Goal: Task Accomplishment & Management: Use online tool/utility

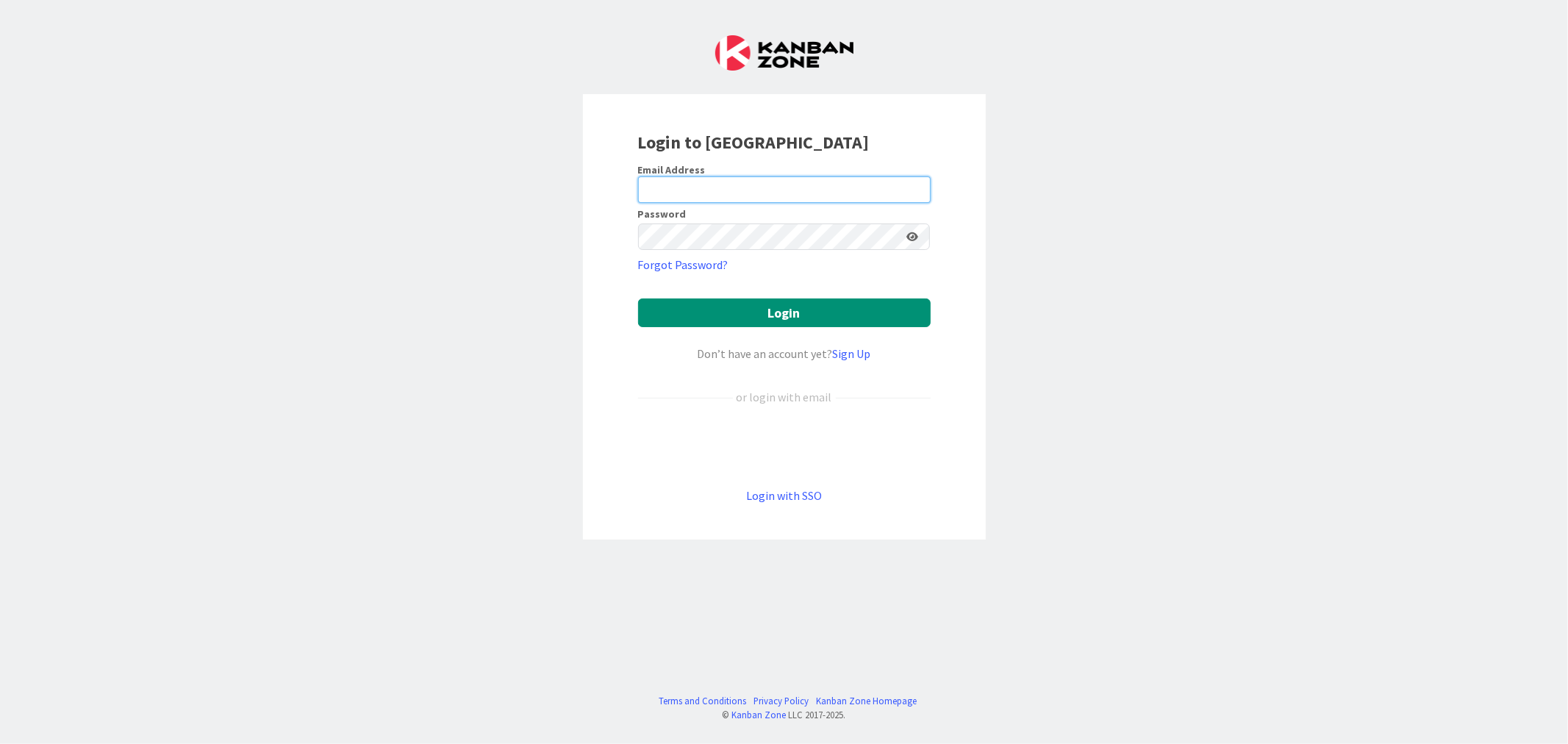
click at [747, 194] on input "email" at bounding box center [784, 190] width 293 height 27
type input "[EMAIL_ADDRESS][PERSON_NAME][DOMAIN_NAME]"
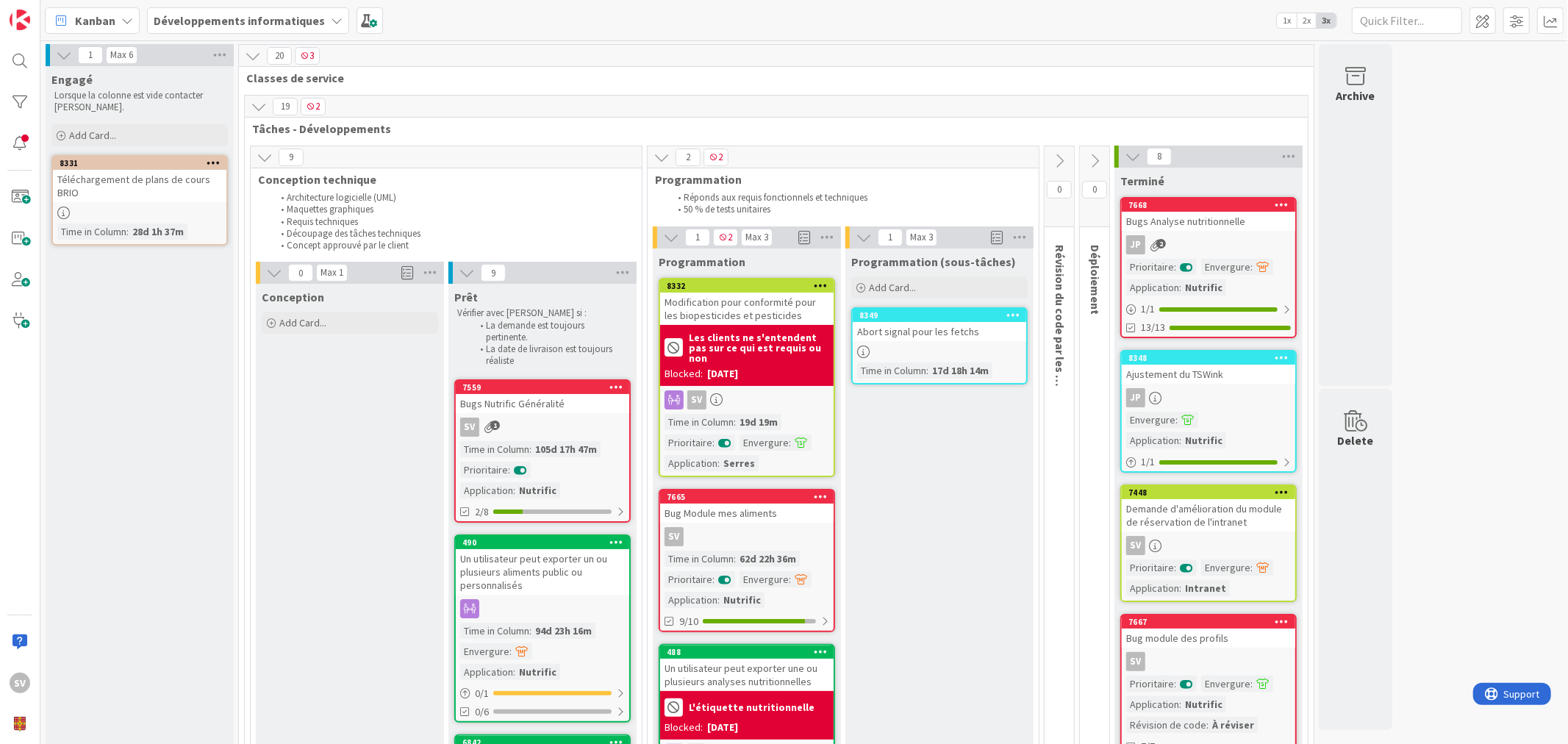
click at [137, 179] on div "Téléchargement de plans de cours BRIO" at bounding box center [139, 186] width 174 height 32
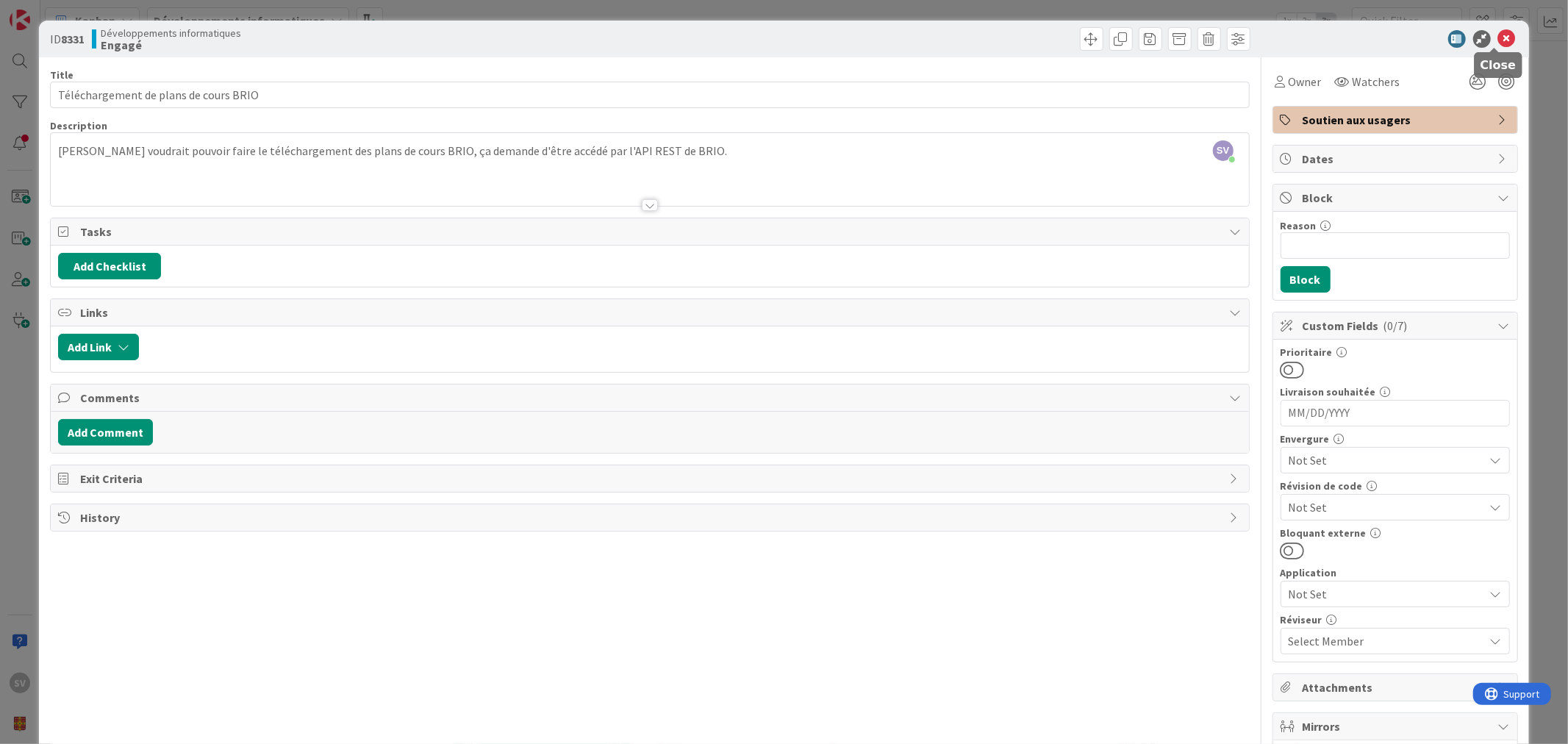
drag, startPoint x: 1495, startPoint y: 38, endPoint x: 1487, endPoint y: 39, distance: 8.1
click at [1498, 38] on icon at bounding box center [1507, 38] width 18 height 18
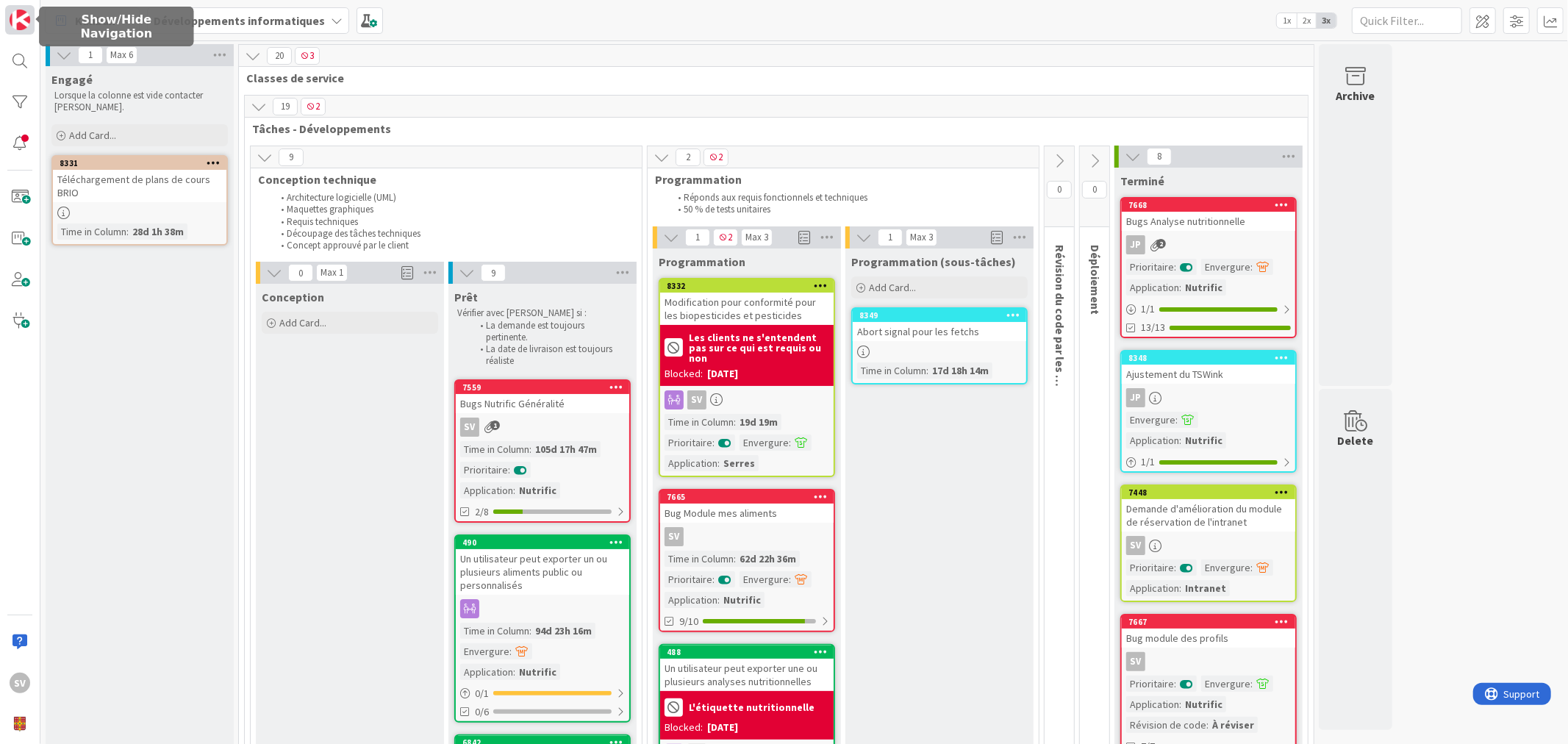
click at [19, 22] on img at bounding box center [19, 19] width 21 height 21
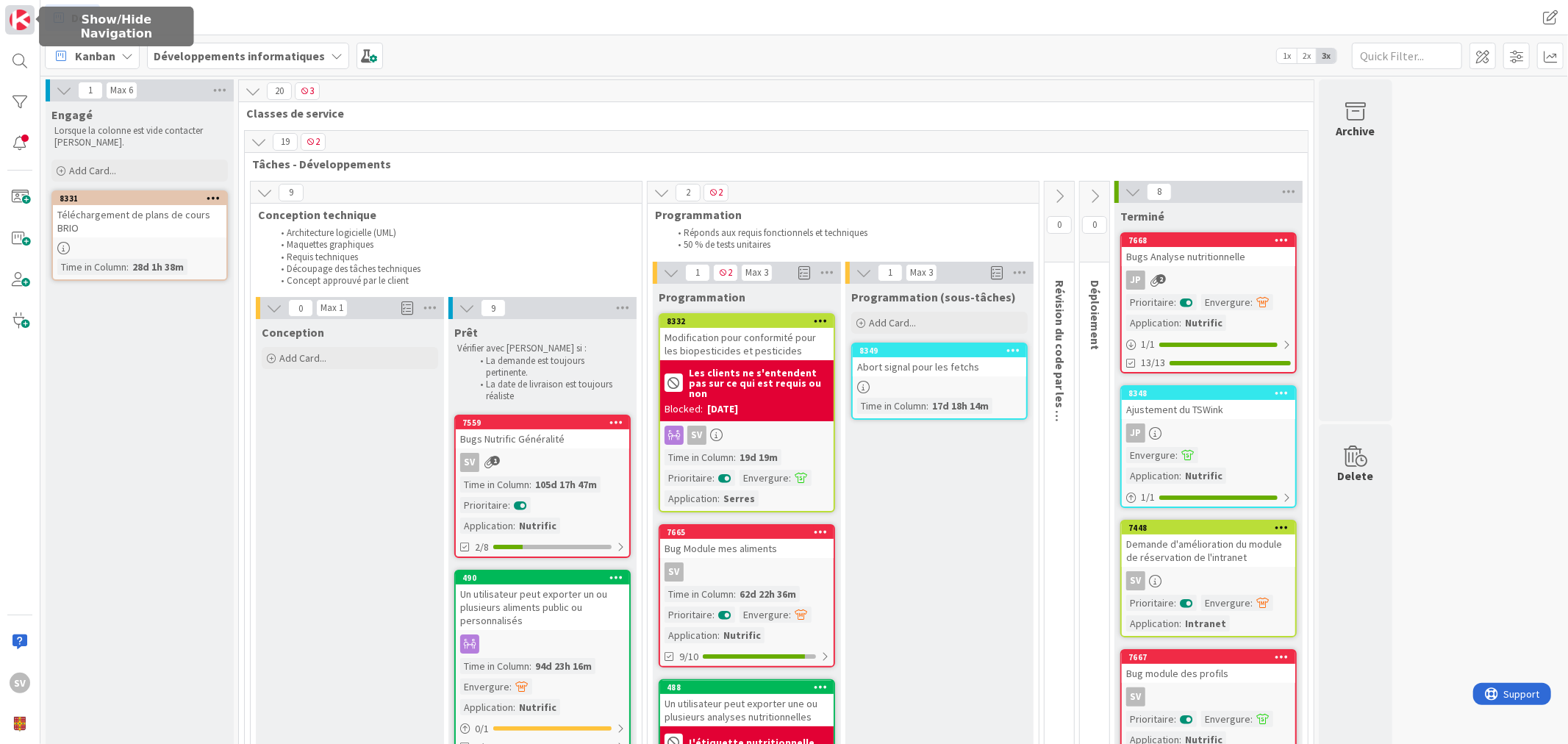
click at [19, 22] on img at bounding box center [19, 19] width 21 height 21
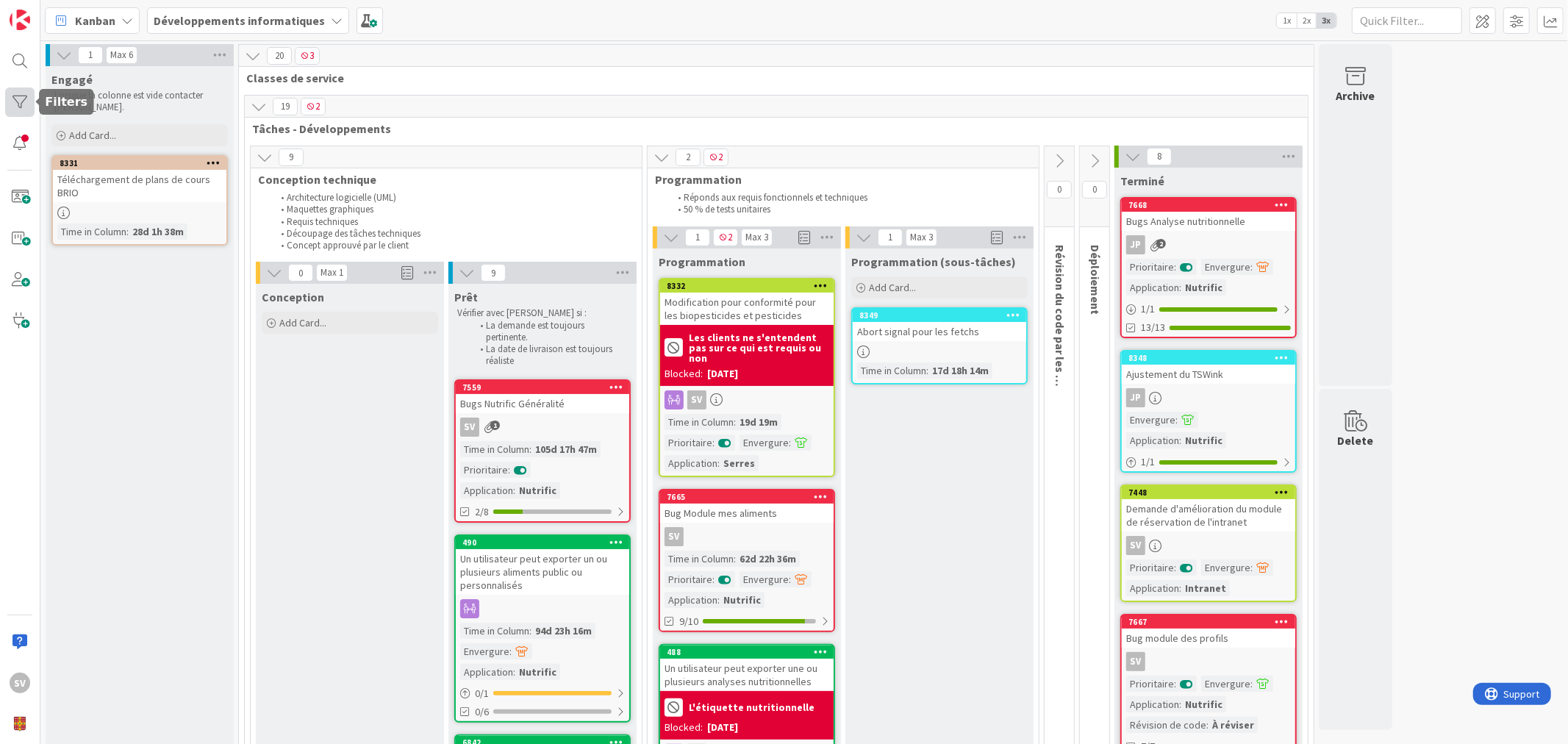
click at [15, 98] on div at bounding box center [20, 102] width 29 height 29
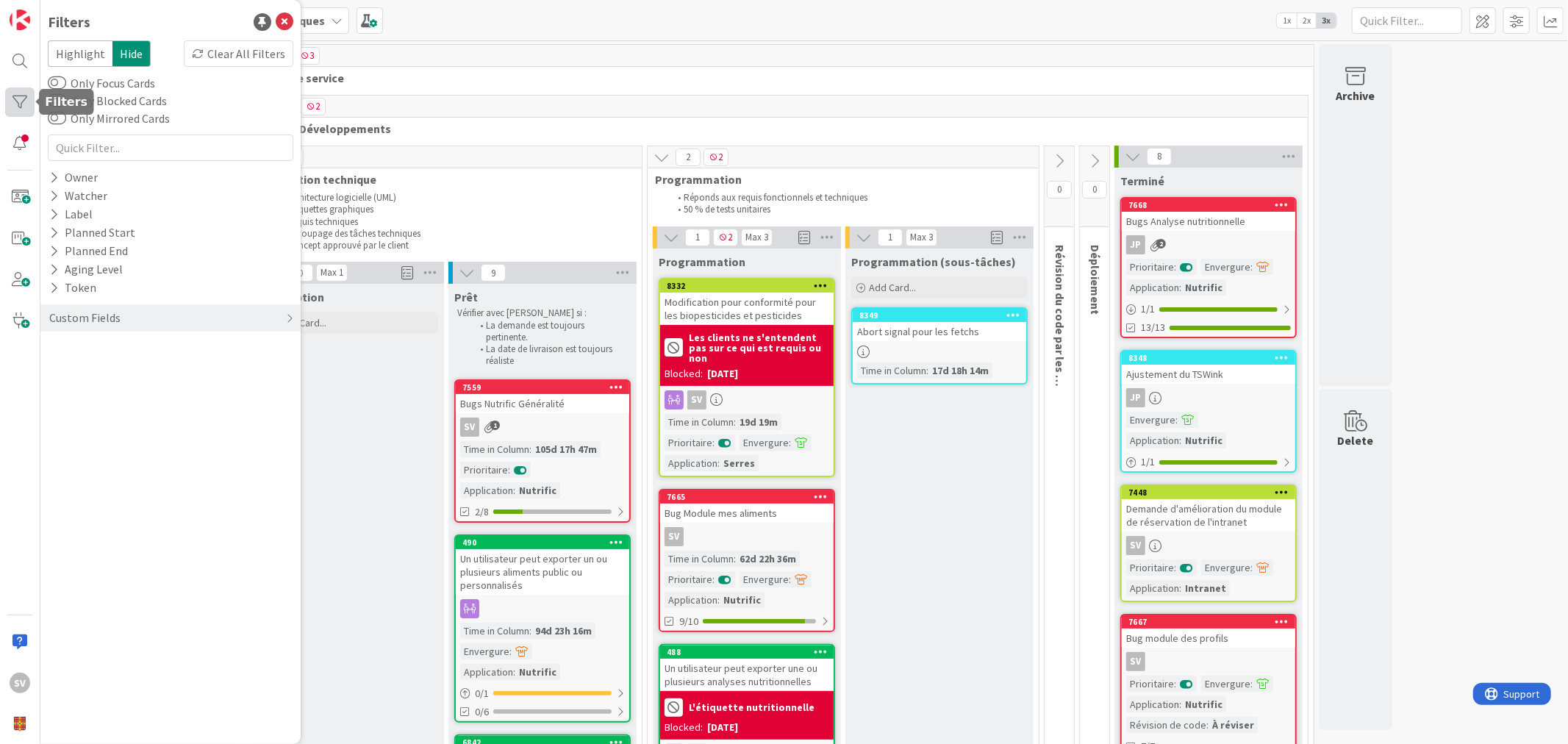
click at [15, 98] on div at bounding box center [20, 102] width 29 height 29
click at [24, 17] on img at bounding box center [19, 19] width 21 height 21
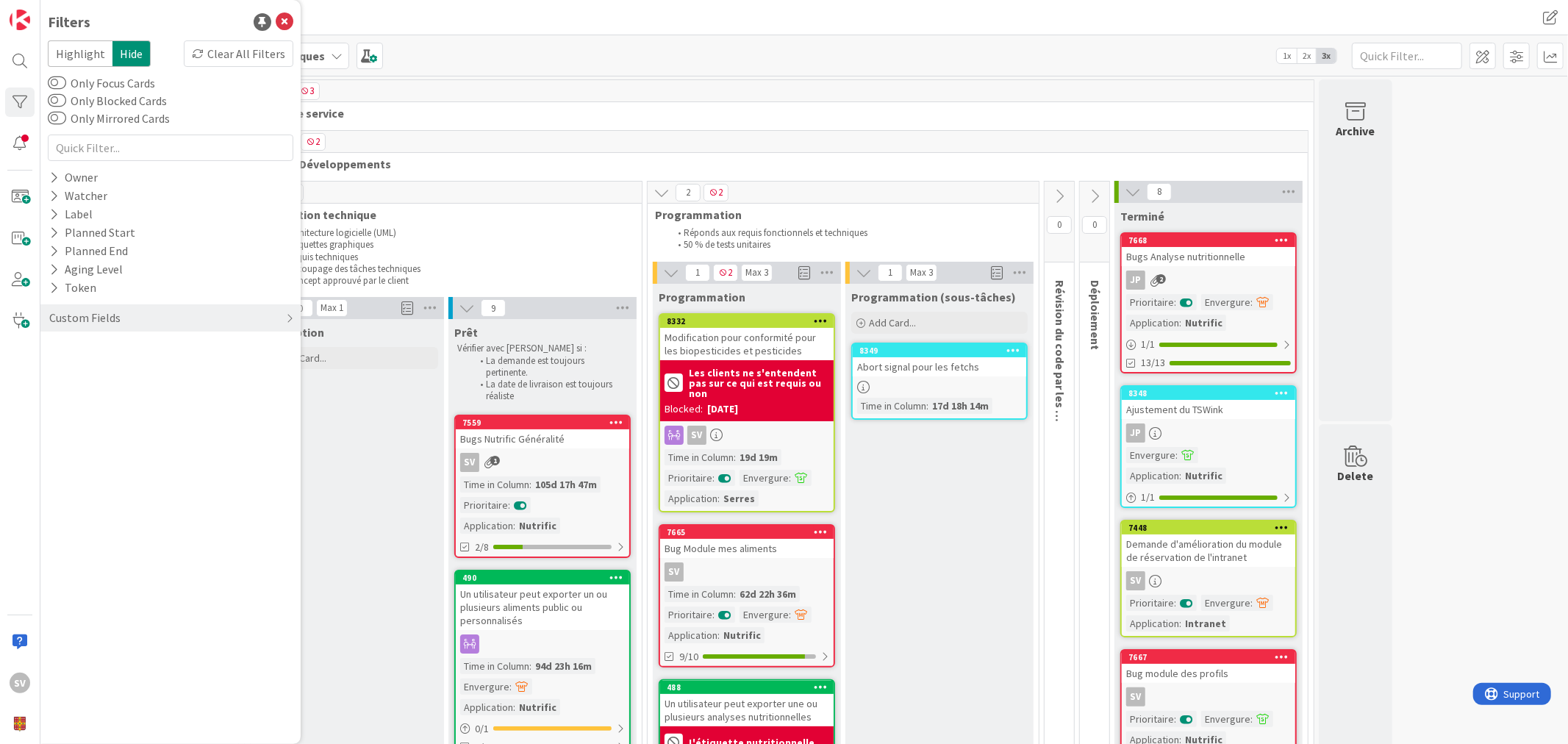
click at [35, 136] on div "SV" at bounding box center [20, 372] width 41 height 744
click at [21, 142] on div at bounding box center [20, 143] width 29 height 29
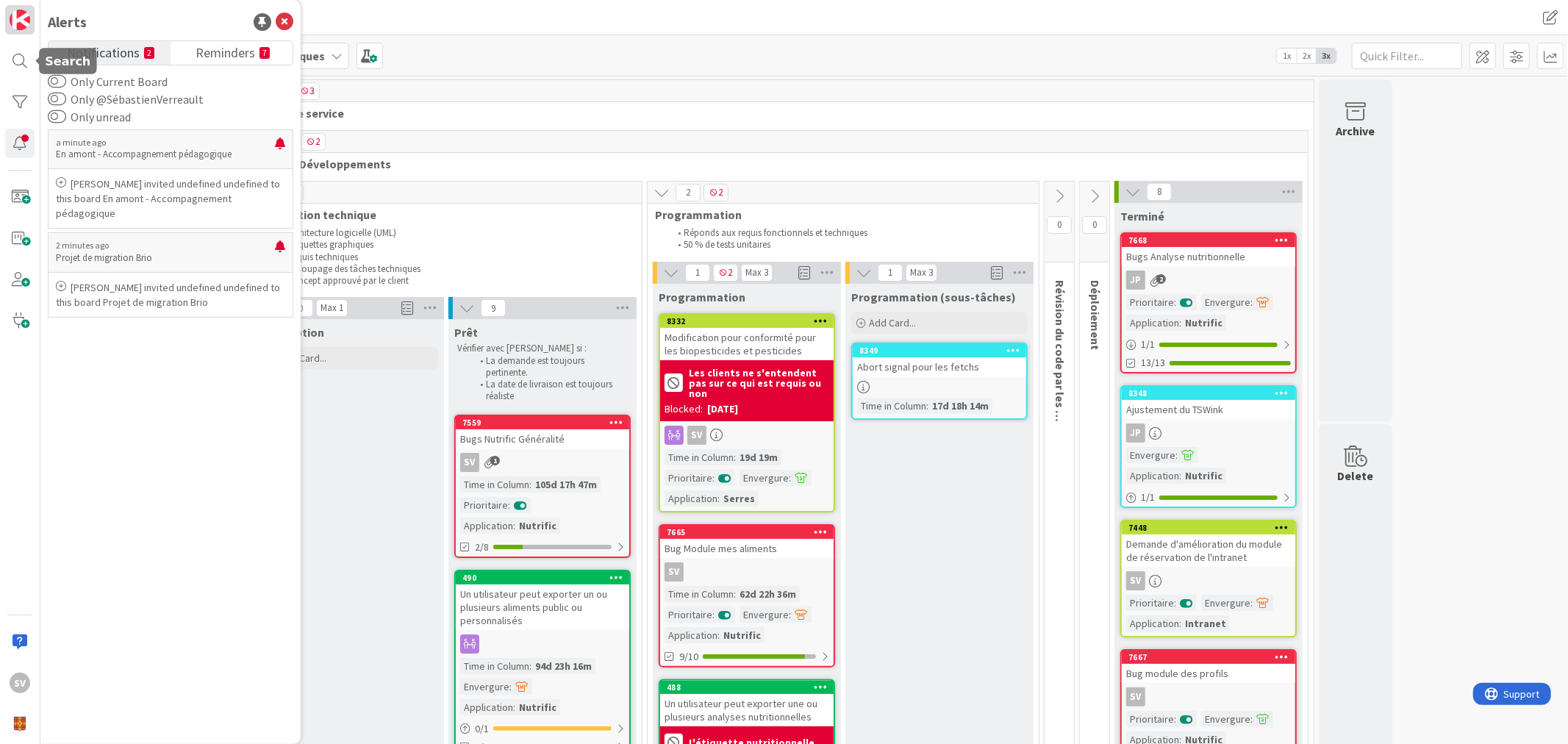
click at [19, 11] on img at bounding box center [19, 19] width 21 height 21
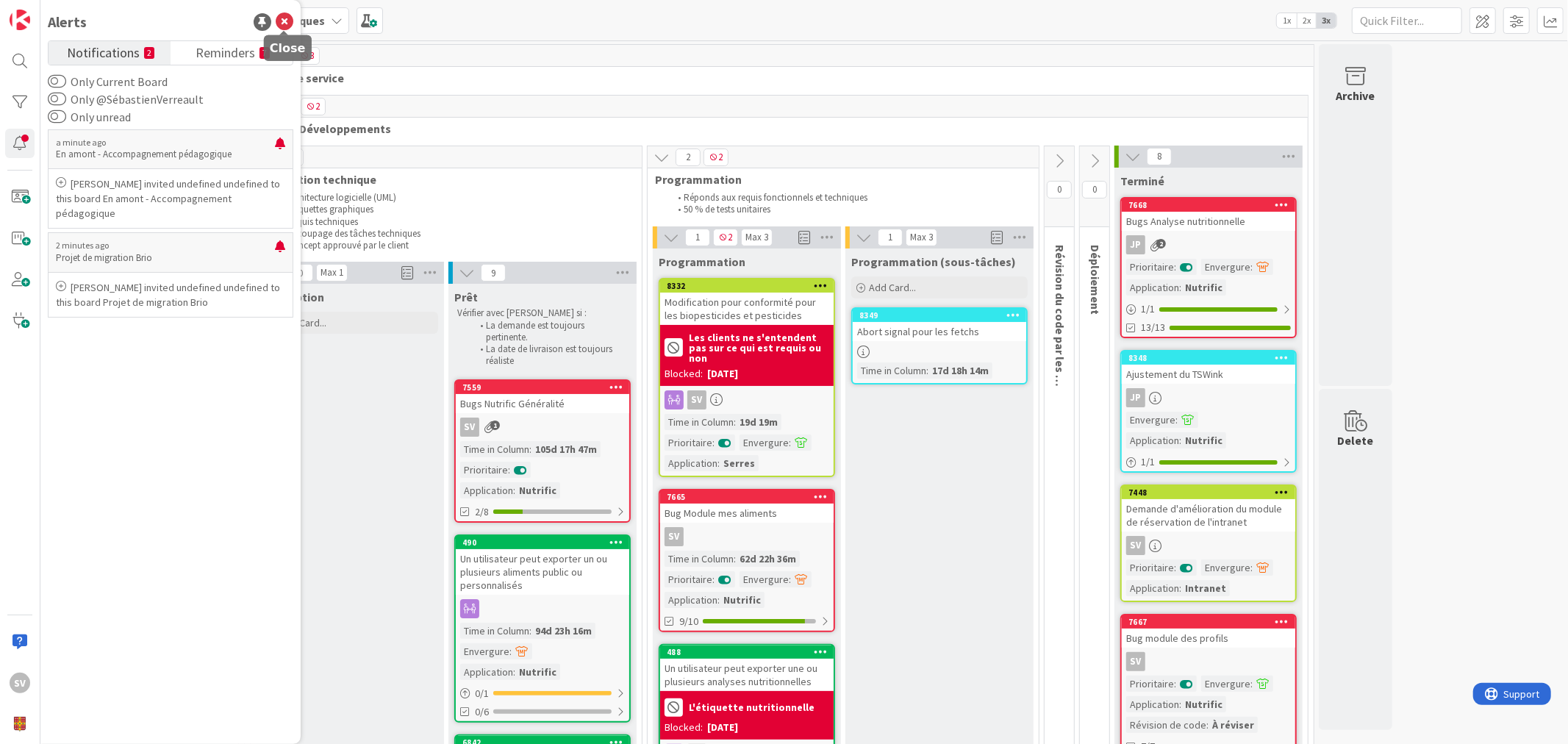
click at [281, 21] on icon at bounding box center [284, 21] width 18 height 18
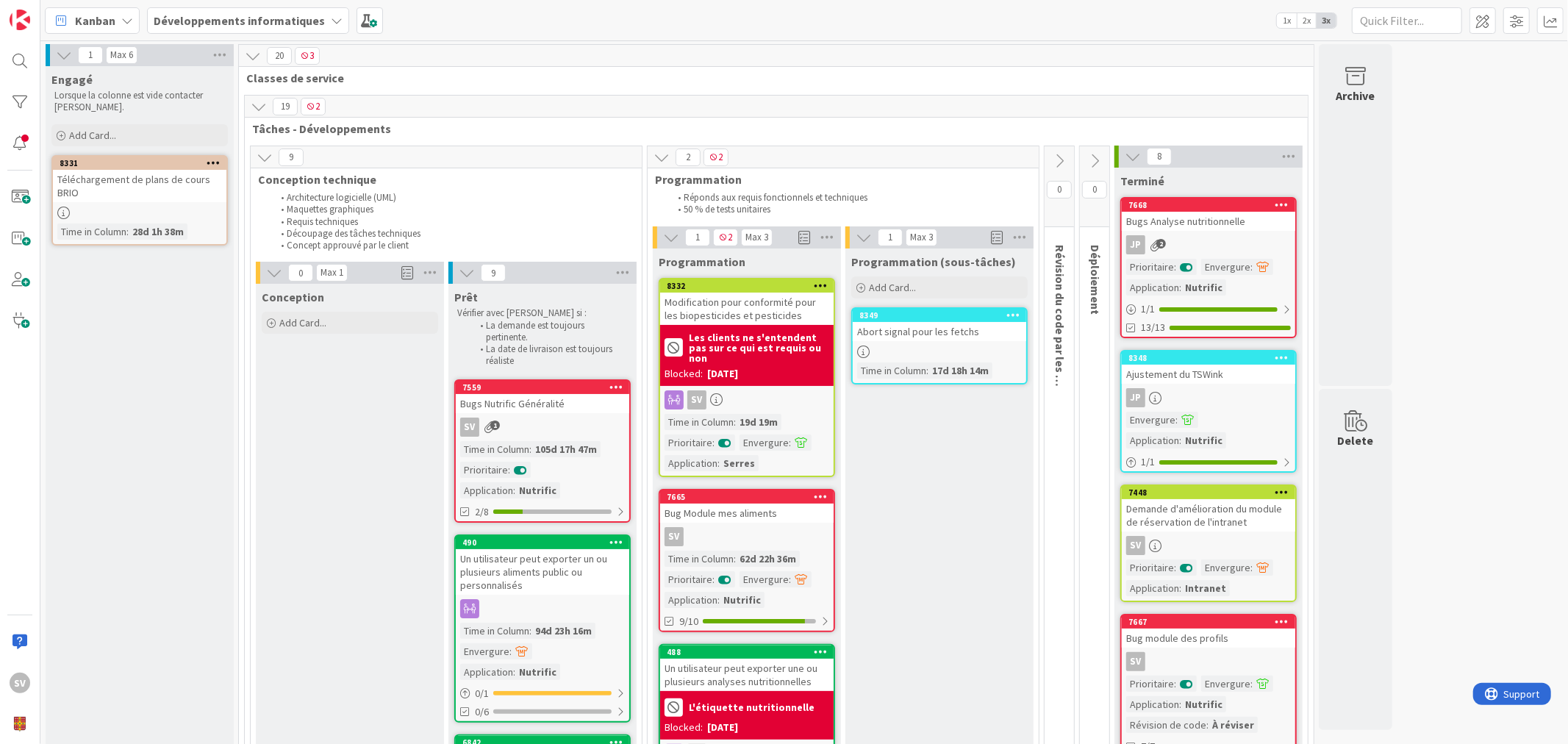
click at [219, 18] on b "Développements informatiques" at bounding box center [239, 20] width 171 height 15
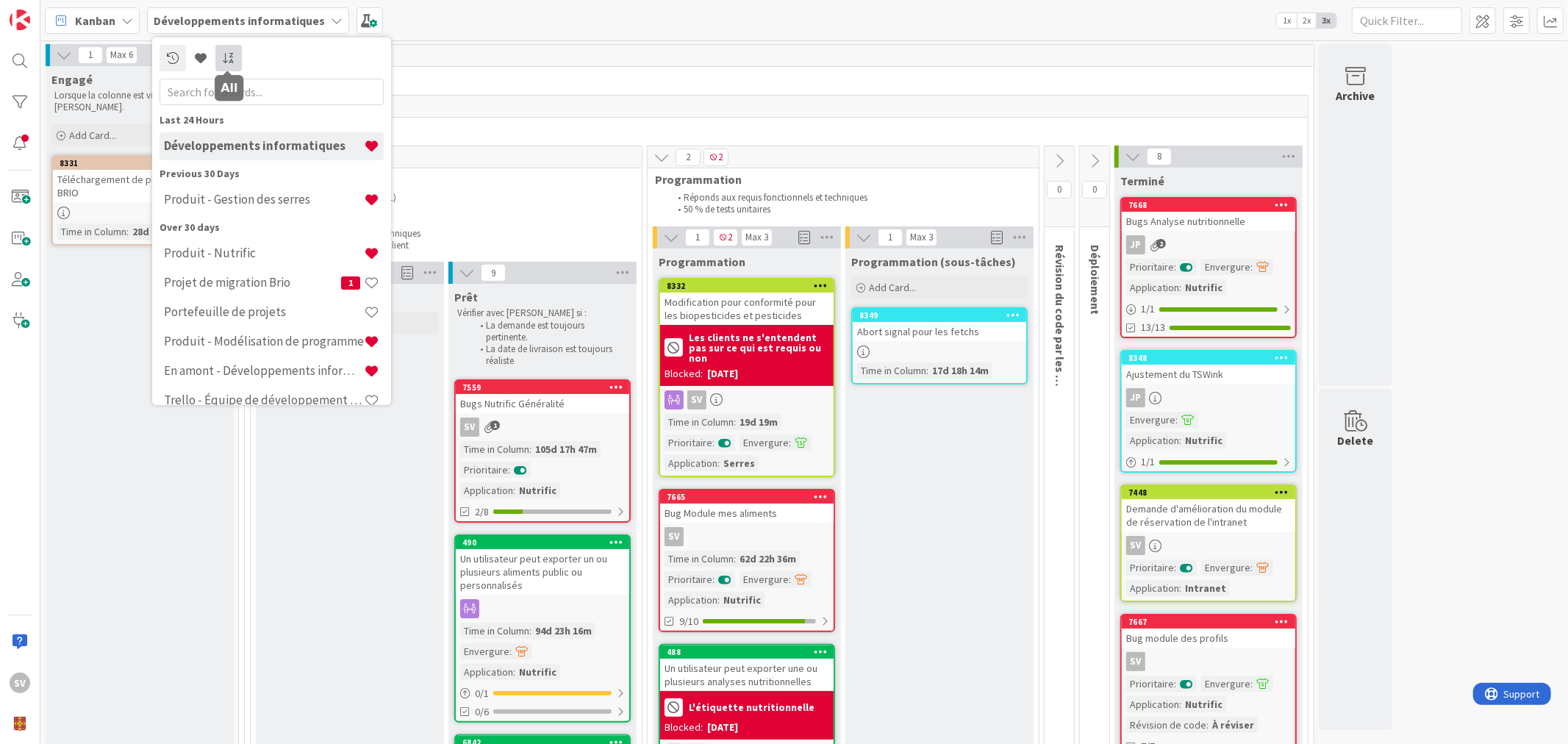
click at [224, 52] on link at bounding box center [229, 57] width 27 height 27
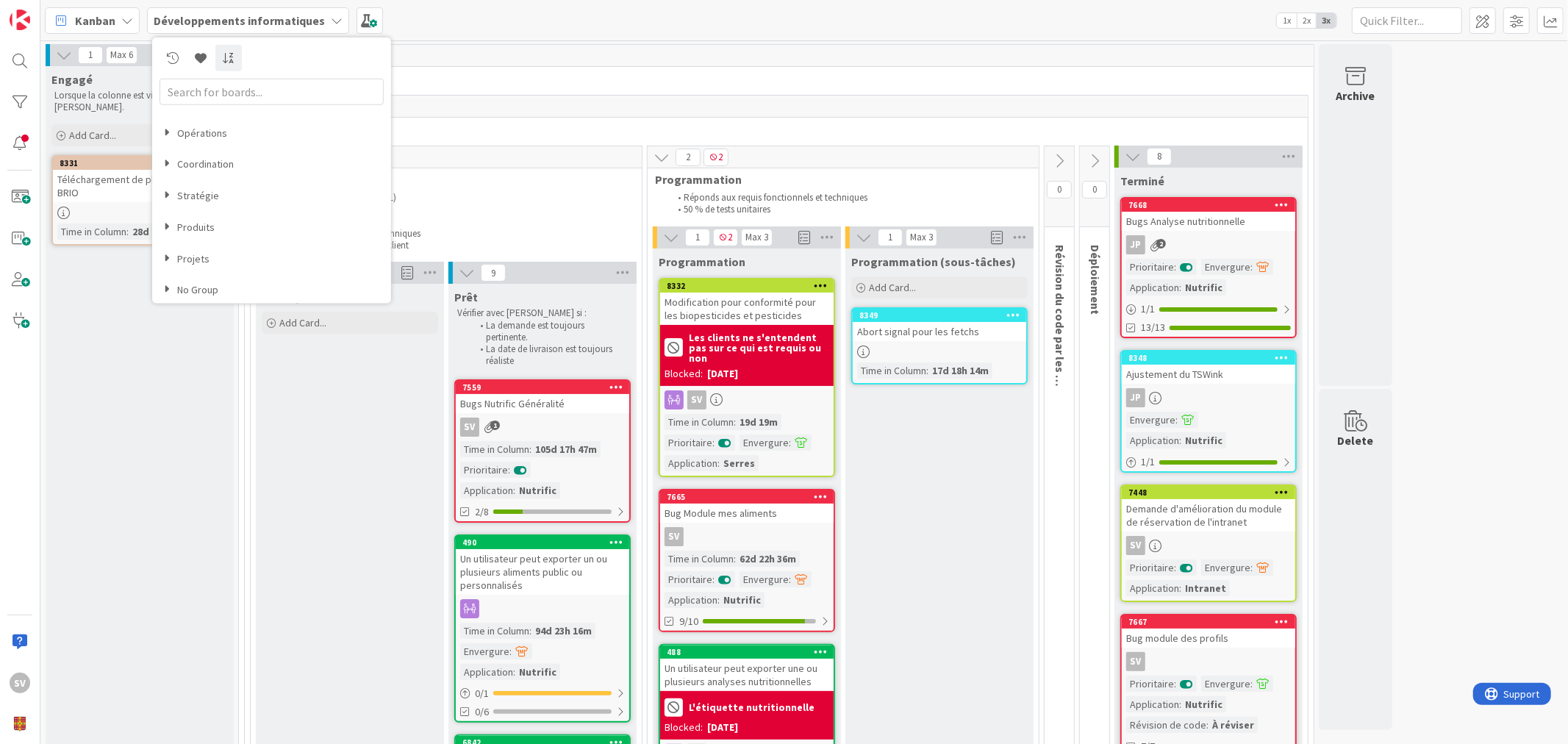
click at [206, 219] on div "Produits" at bounding box center [271, 224] width 224 height 20
click at [204, 226] on h4 "Produits" at bounding box center [273, 227] width 219 height 12
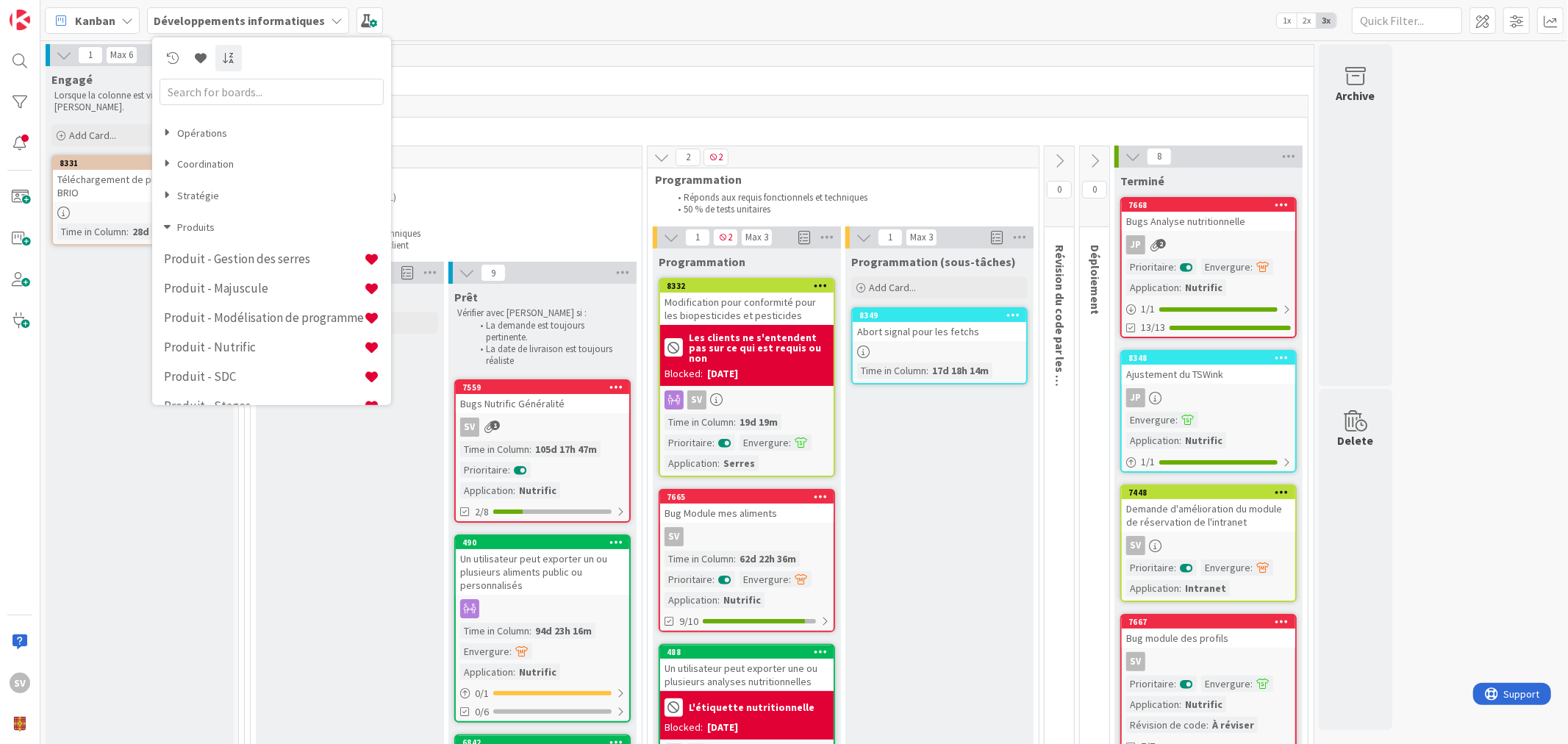
click at [196, 226] on h4 "Produits" at bounding box center [271, 227] width 216 height 12
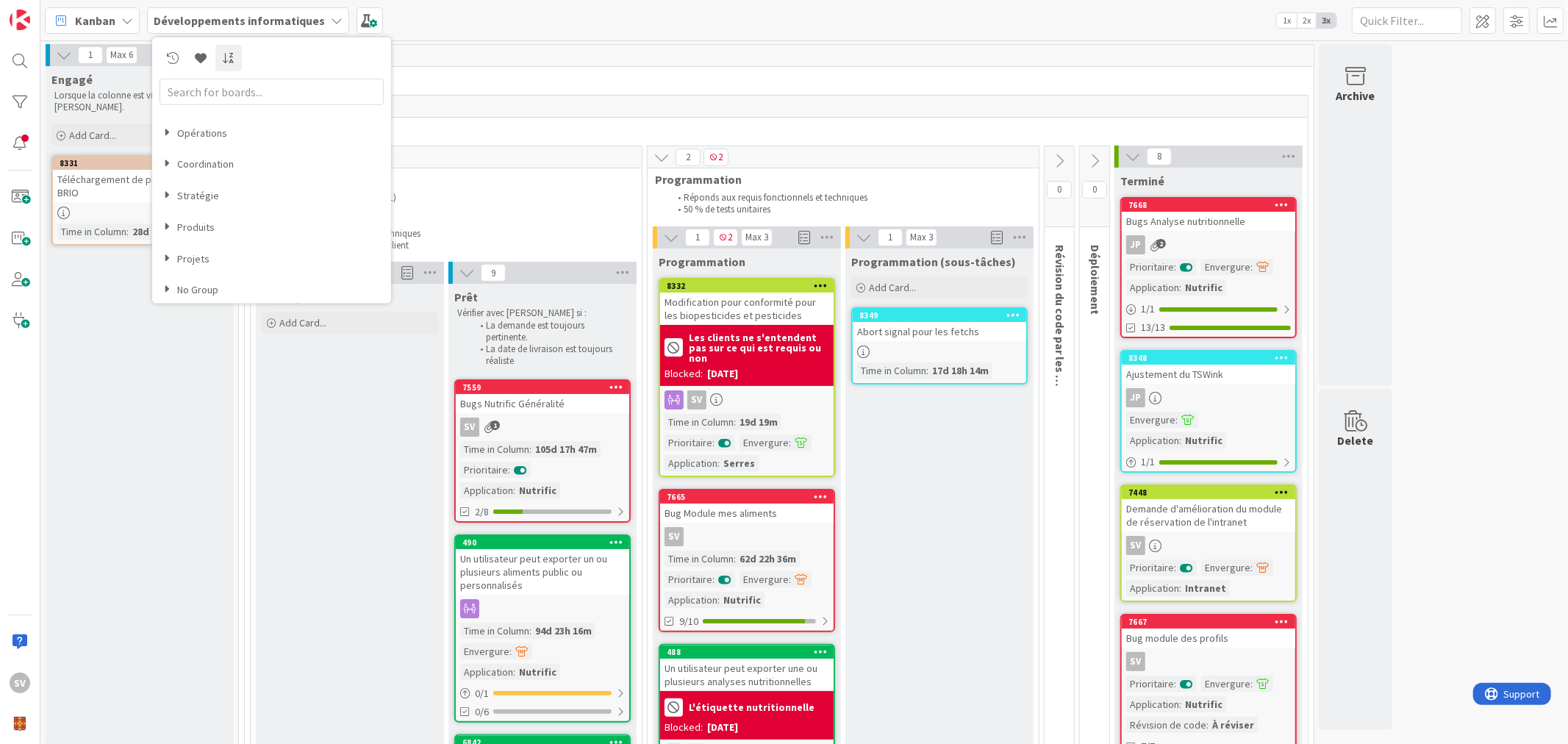
click at [196, 246] on div "Projets" at bounding box center [271, 255] width 224 height 20
click at [195, 262] on h4 "Projets" at bounding box center [273, 258] width 219 height 12
click at [224, 291] on h4 "Projet de migration Brio" at bounding box center [252, 290] width 177 height 15
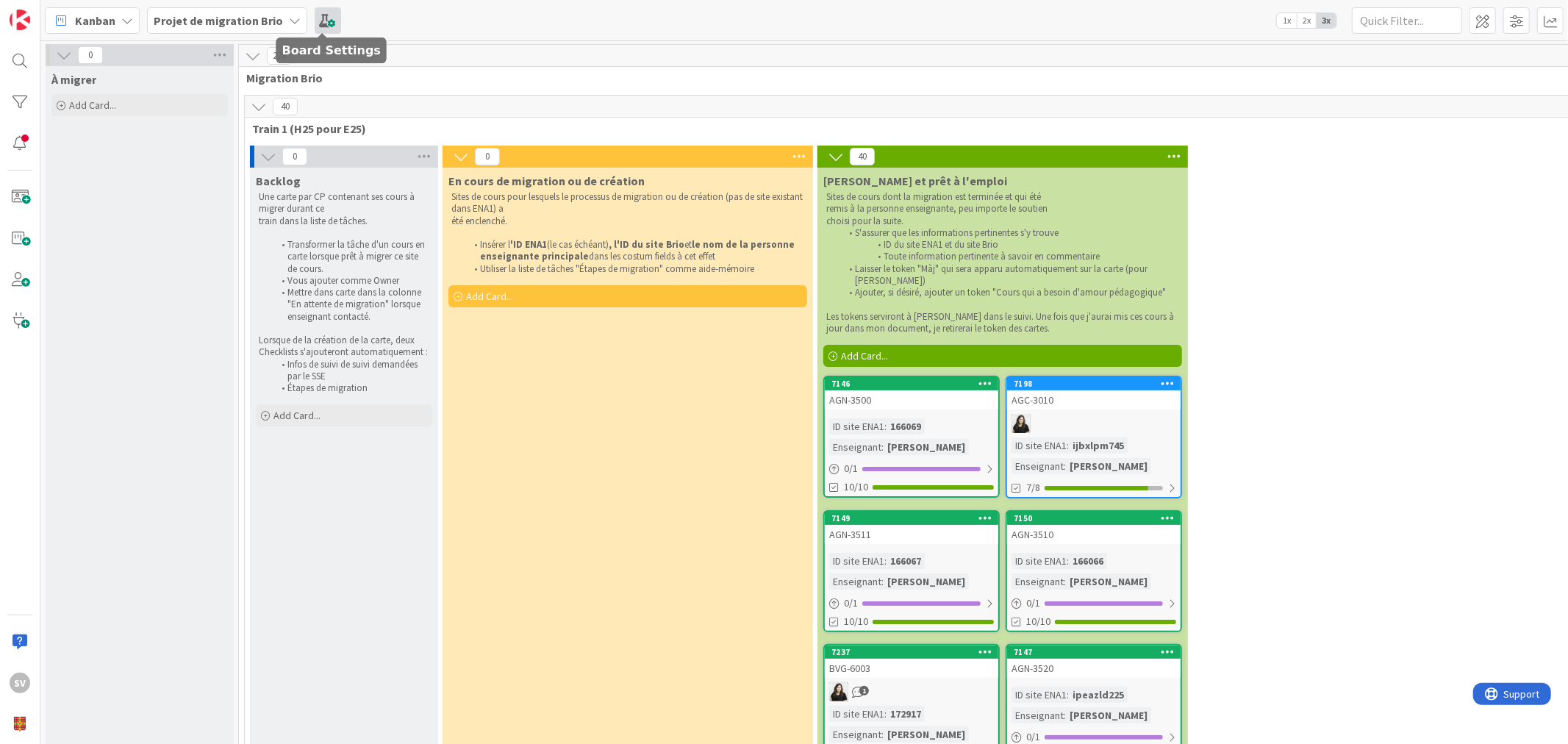
click at [322, 16] on span at bounding box center [328, 21] width 27 height 27
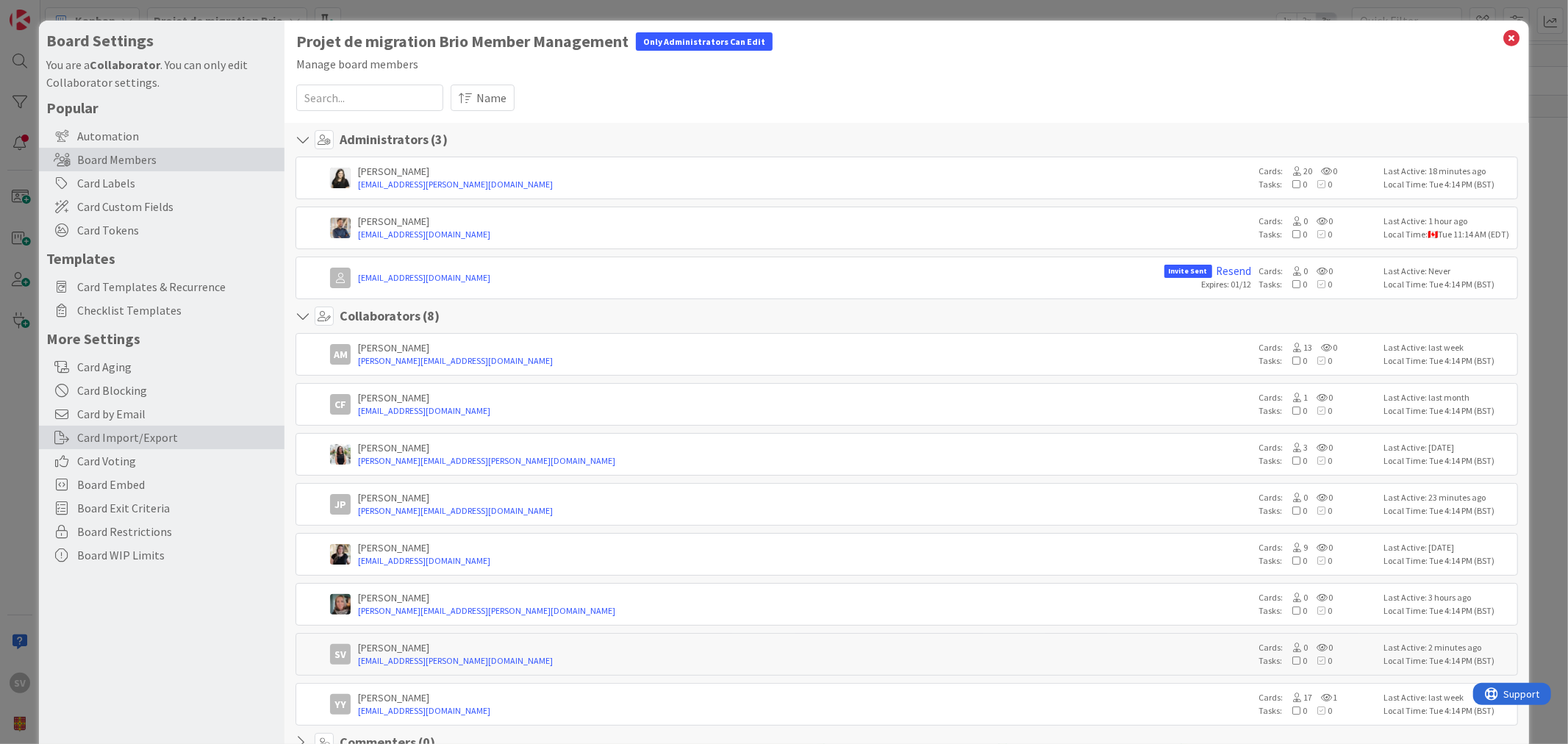
click at [124, 432] on div "Card Import/Export" at bounding box center [161, 437] width 245 height 24
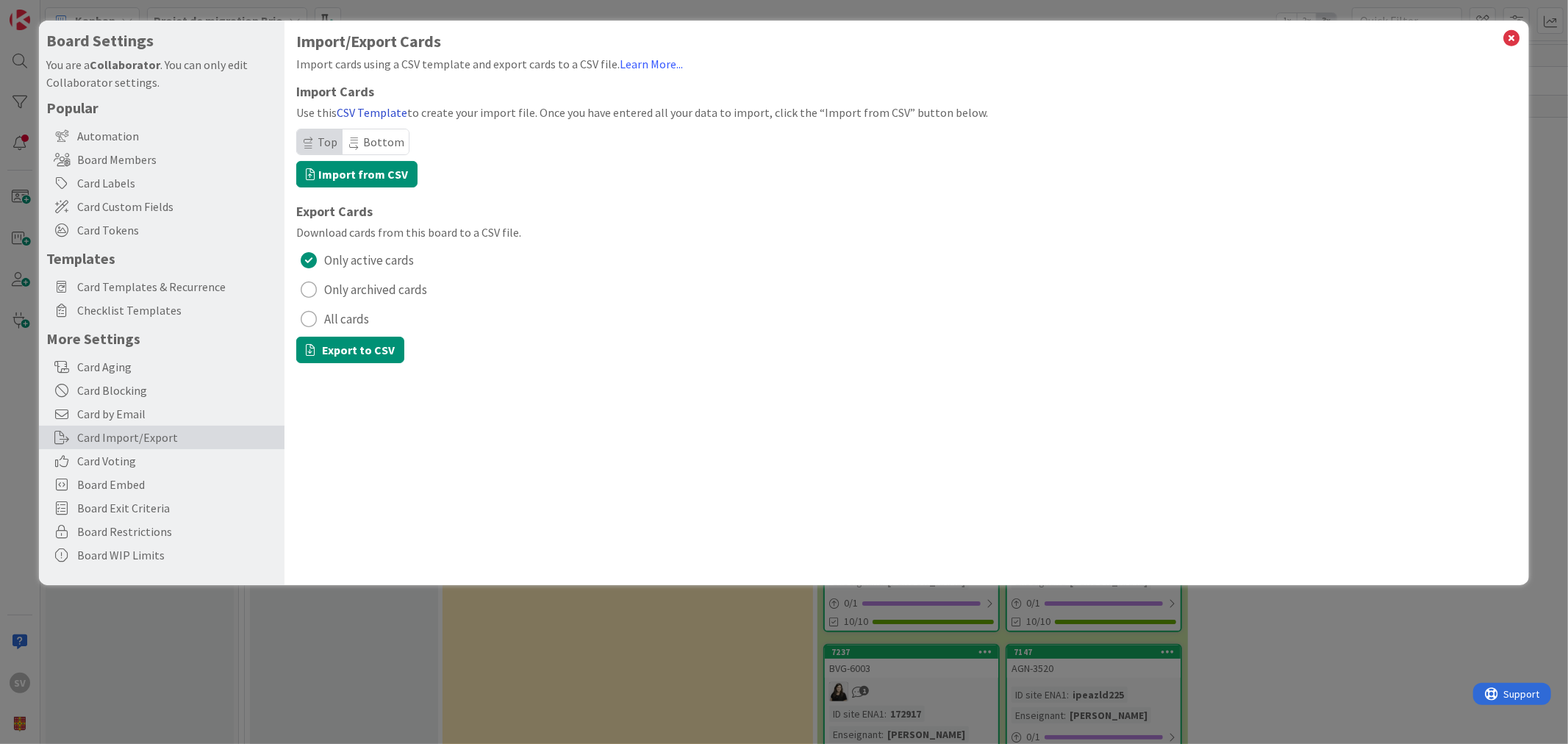
click at [362, 118] on link "CSV Template" at bounding box center [372, 112] width 70 height 15
click at [1509, 41] on icon at bounding box center [1511, 38] width 19 height 21
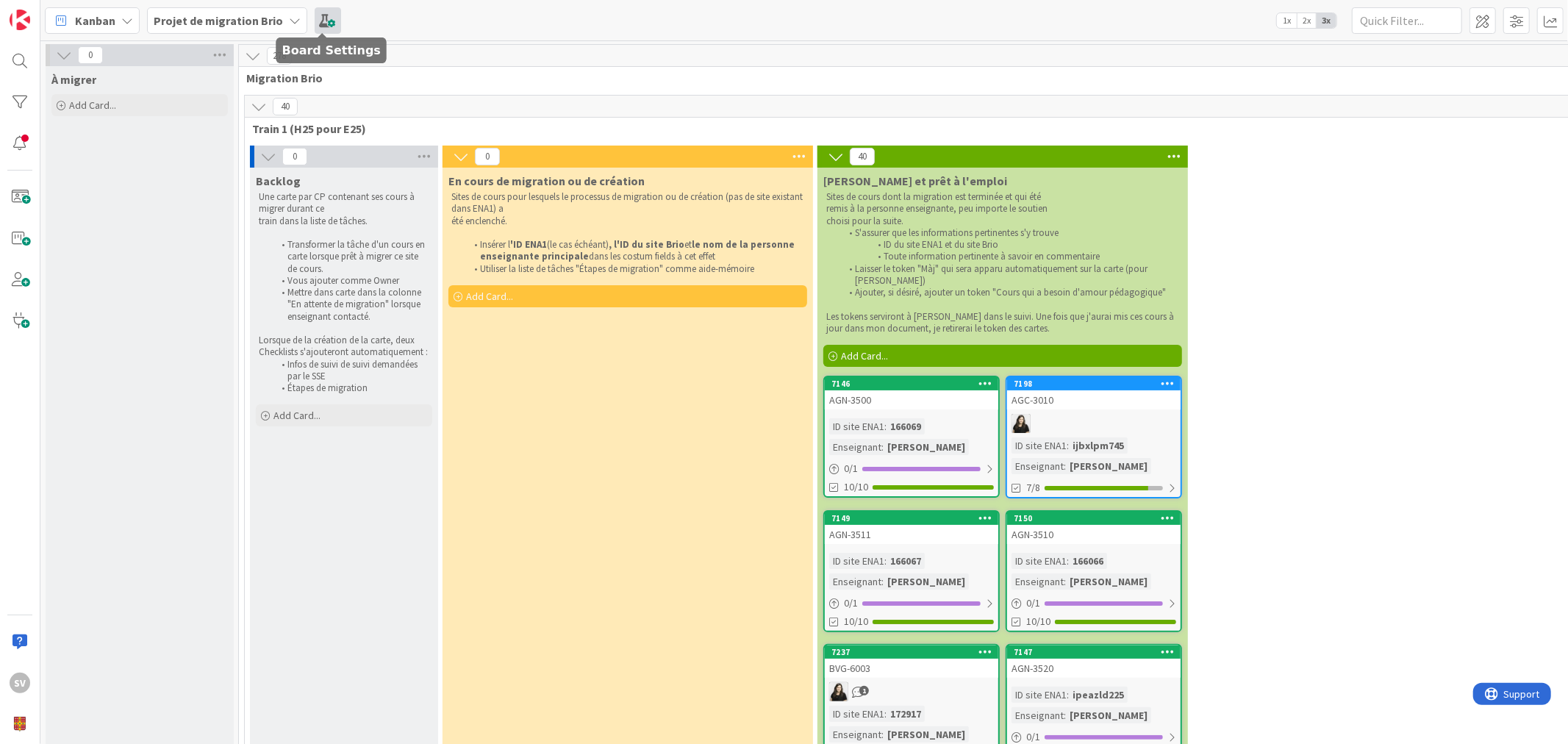
click at [315, 18] on span at bounding box center [328, 21] width 27 height 27
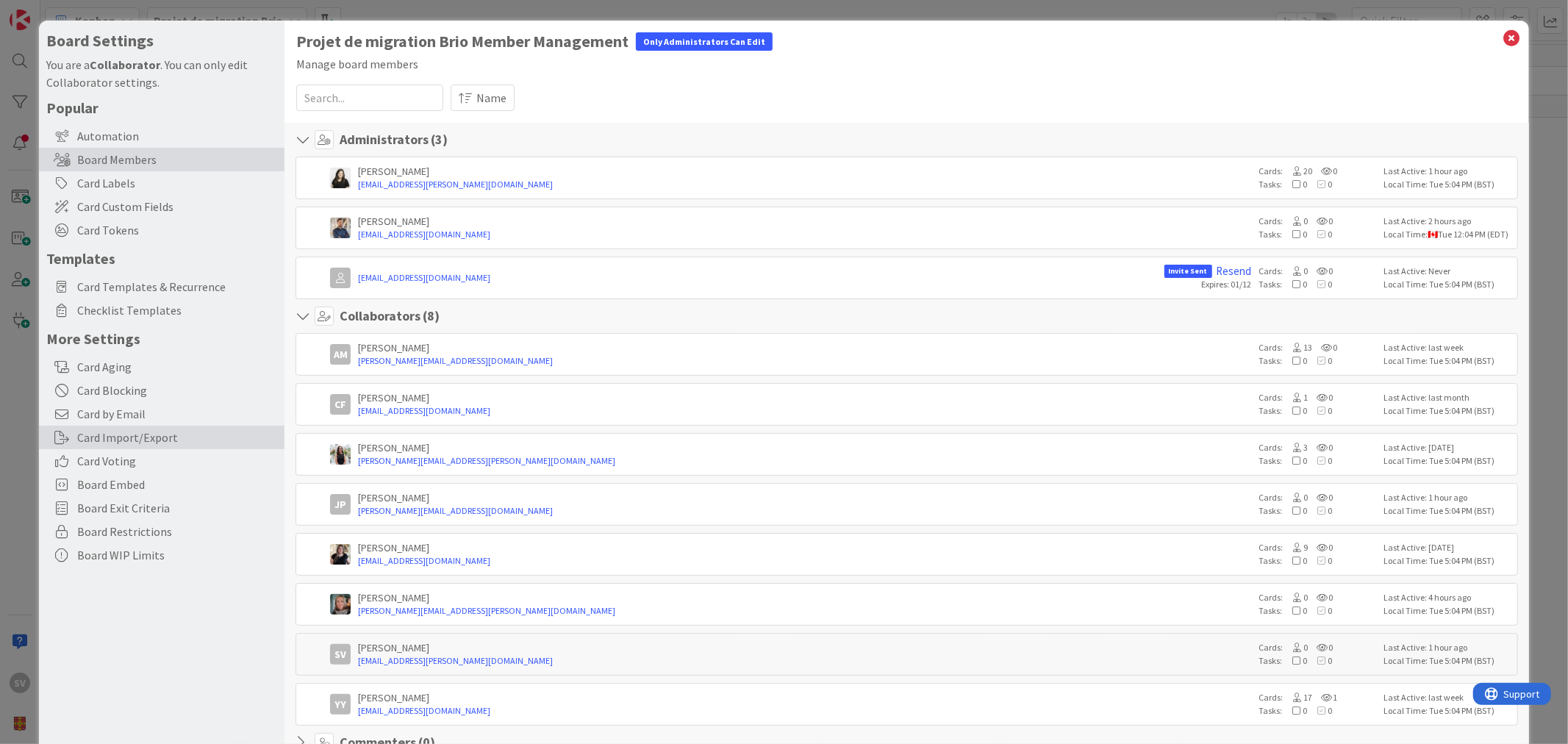
click at [161, 444] on div "Card Import/Export" at bounding box center [161, 437] width 245 height 24
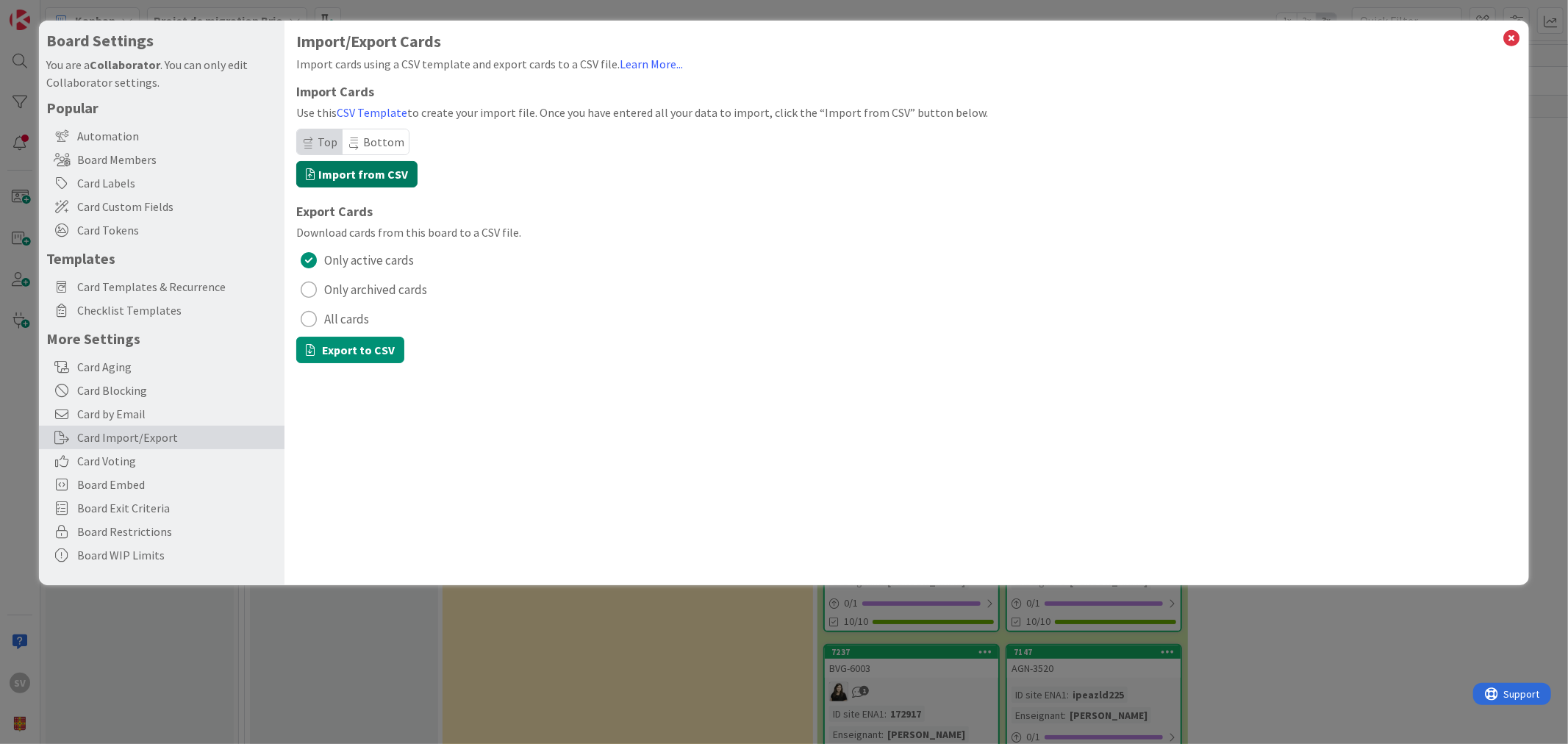
click at [387, 166] on label "Import from CSV" at bounding box center [356, 174] width 122 height 27
click at [39, 21] on input "Import from CSV" at bounding box center [39, 21] width 0 height 0
click at [1509, 40] on icon at bounding box center [1511, 38] width 19 height 21
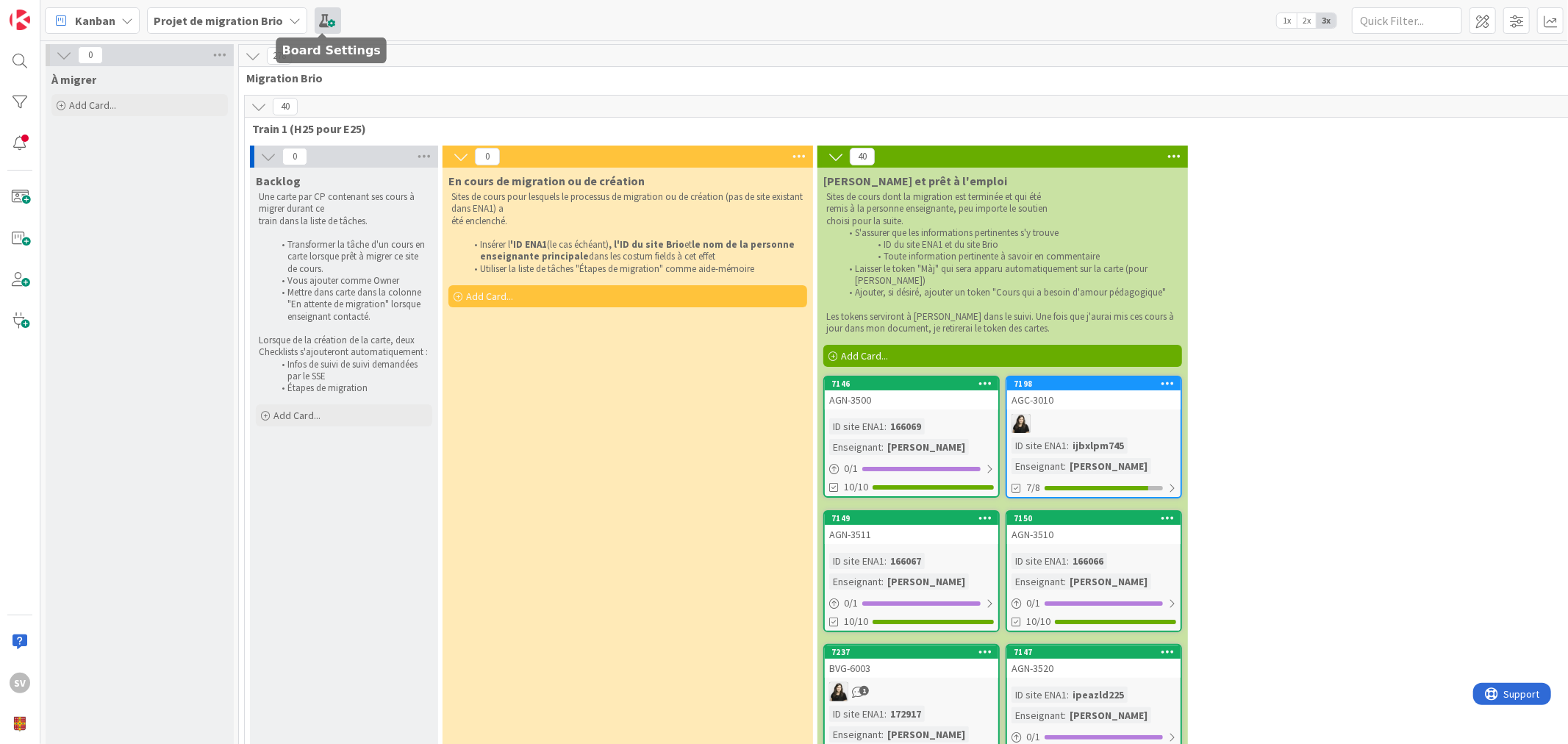
click at [322, 19] on span at bounding box center [328, 21] width 27 height 27
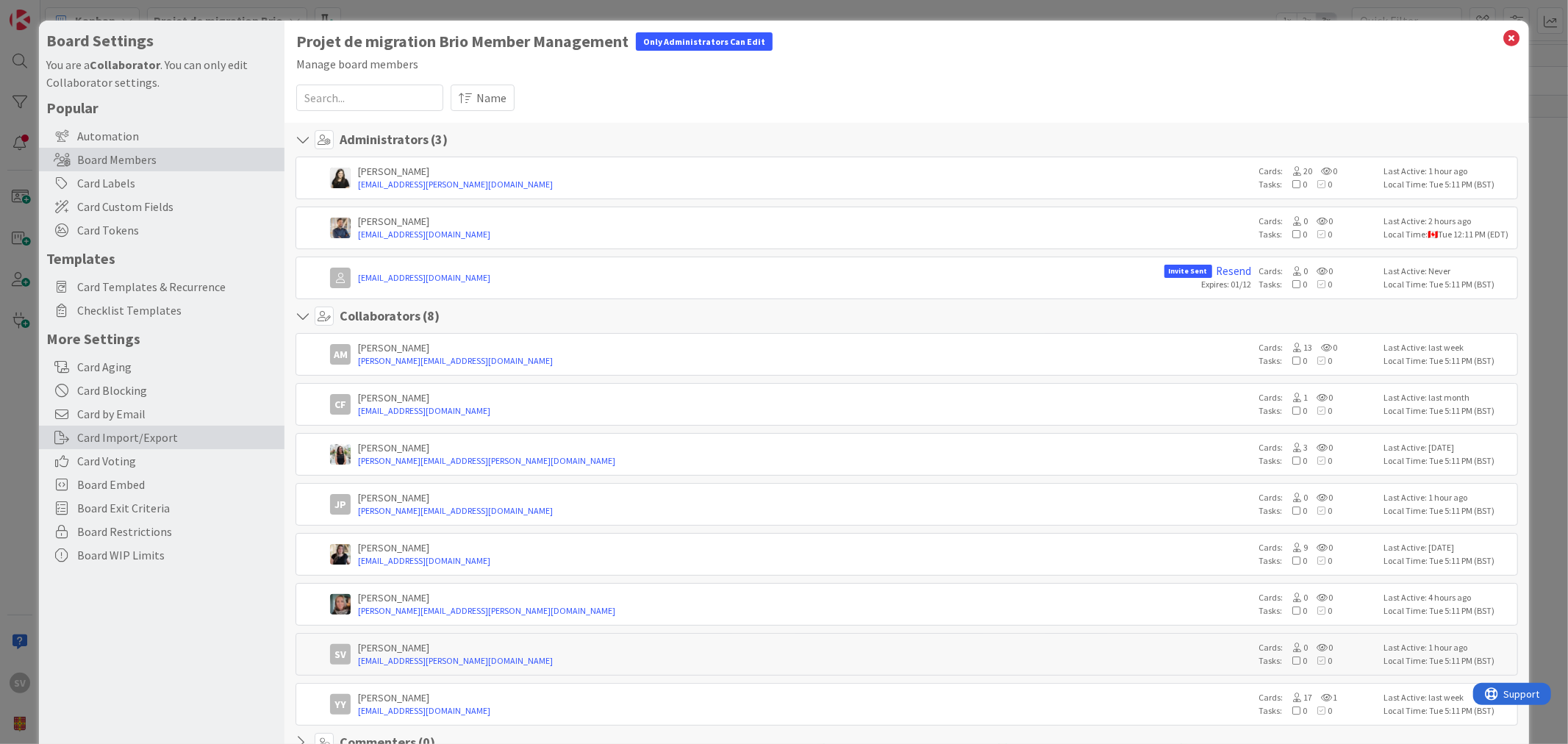
click at [124, 435] on div "Card Import/Export" at bounding box center [161, 437] width 245 height 24
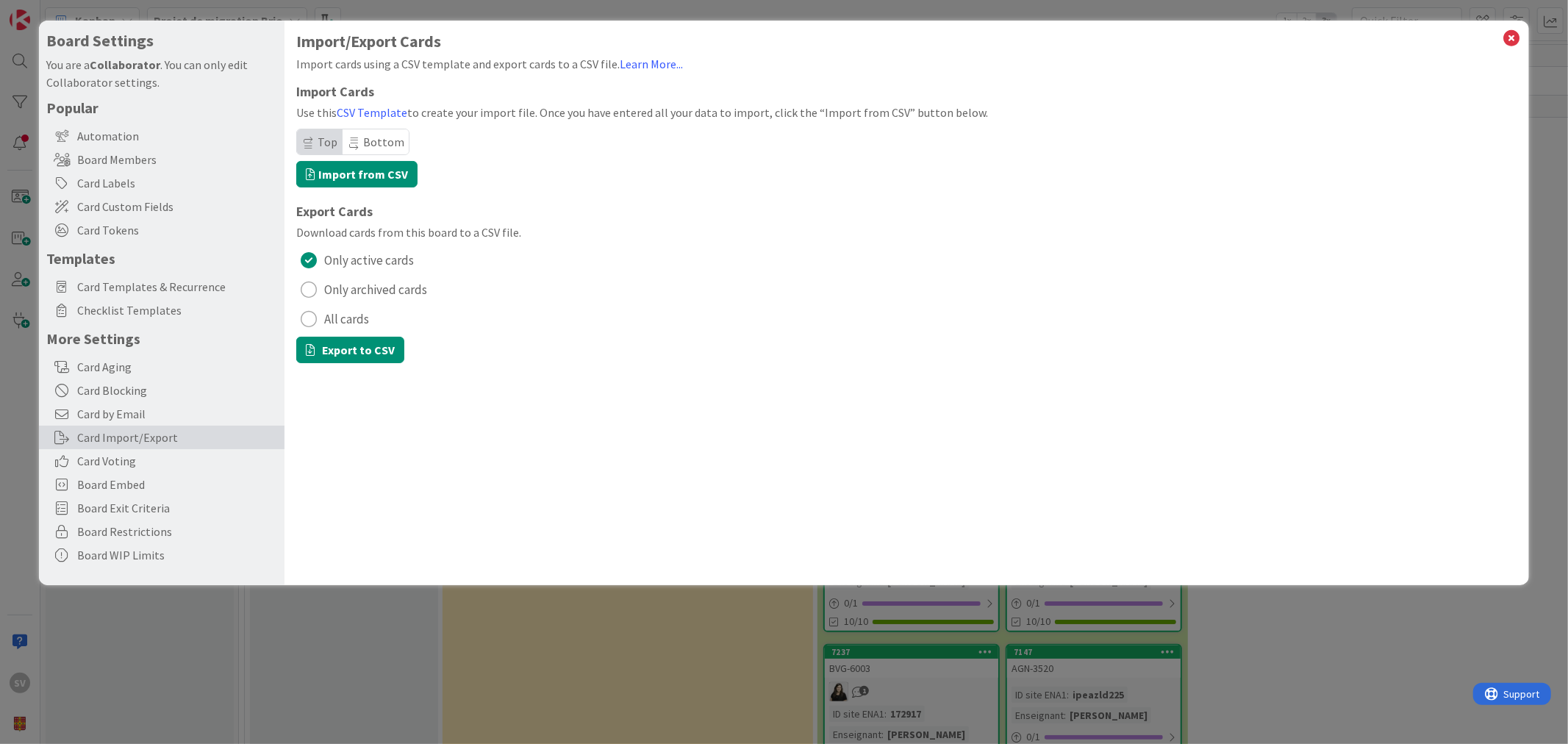
click at [539, 391] on div "Import/Export Cards Import cards using a CSV template and export cards to a CSV…" at bounding box center [906, 303] width 1244 height 564
click at [398, 352] on button "Export to CSV" at bounding box center [349, 349] width 108 height 27
click at [1509, 30] on icon at bounding box center [1511, 38] width 19 height 21
